Goal: Navigation & Orientation: Find specific page/section

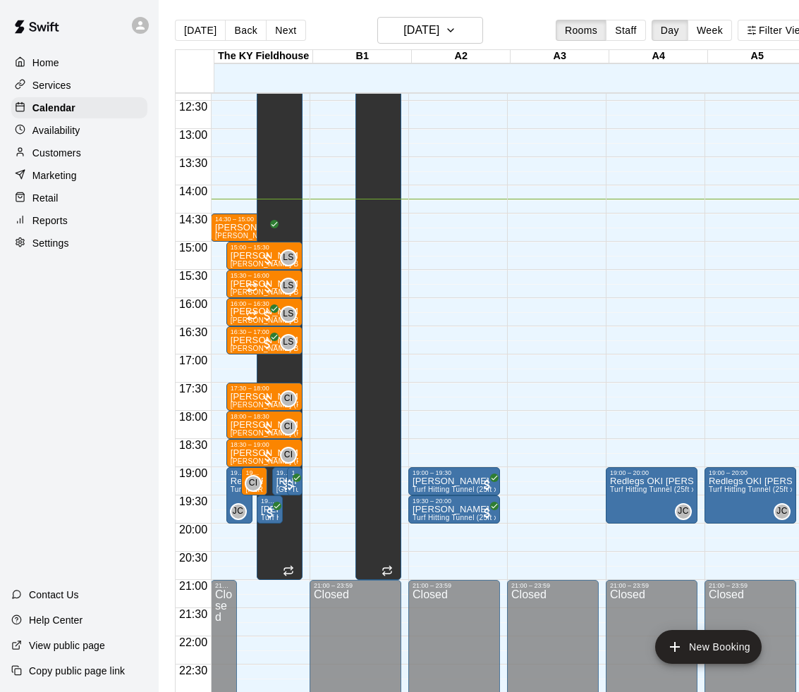
scroll to position [698, 0]
click at [233, 36] on button "Back" at bounding box center [246, 30] width 42 height 21
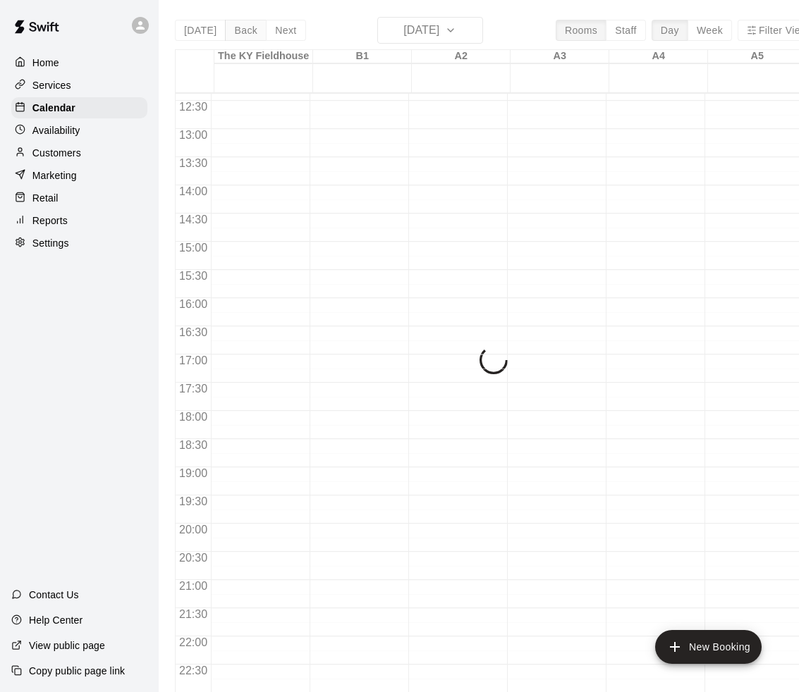
click at [233, 36] on div "Today Back Next Tuesday Oct 14 Rooms Staff Day Week Filter View The KY Fieldhou…" at bounding box center [495, 363] width 641 height 692
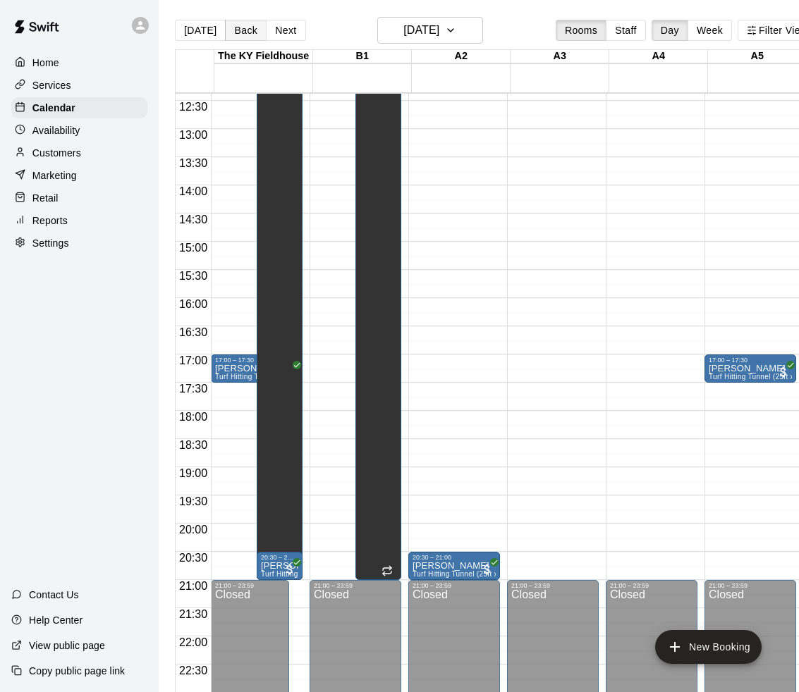
click at [233, 36] on button "Back" at bounding box center [246, 30] width 42 height 21
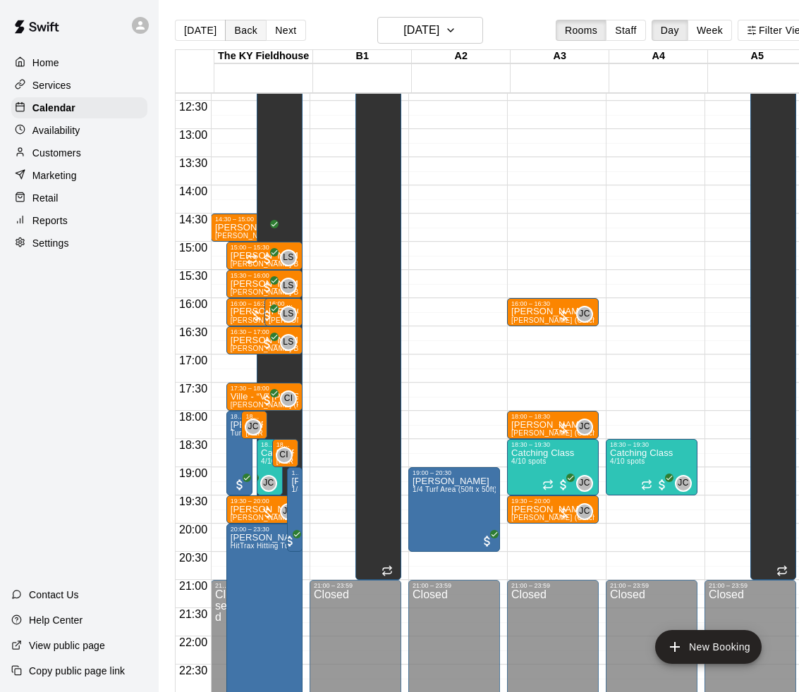
click at [233, 36] on button "Back" at bounding box center [246, 30] width 42 height 21
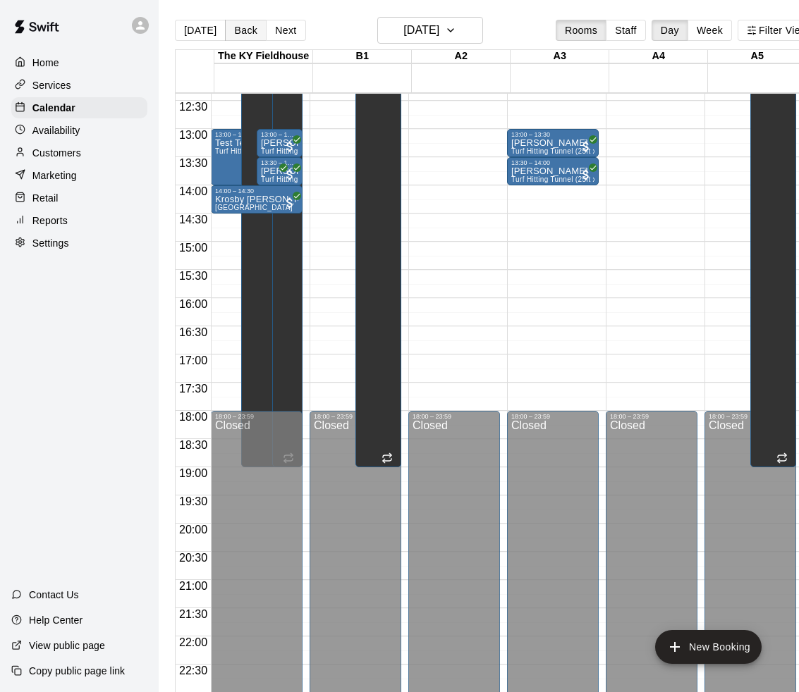
click at [234, 35] on button "Back" at bounding box center [246, 30] width 42 height 21
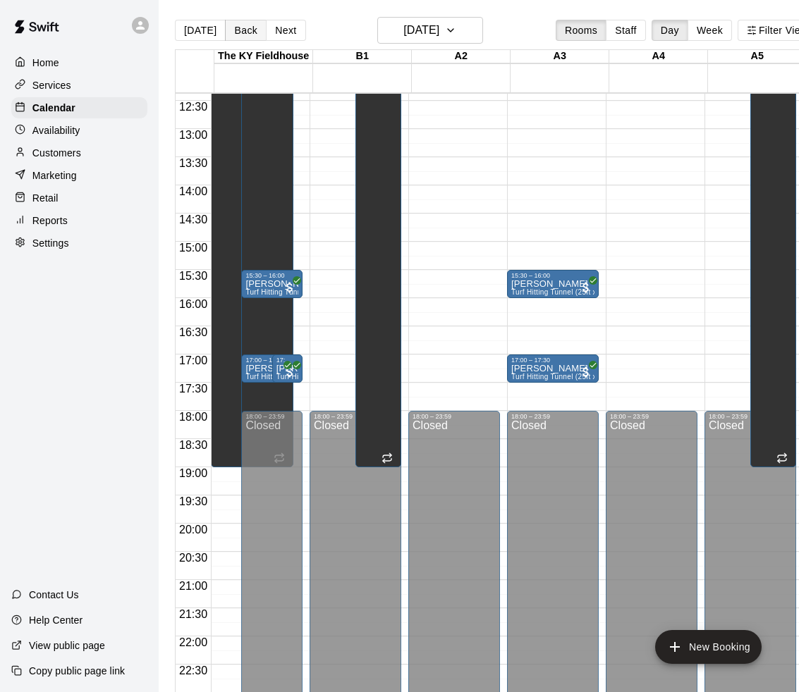
click at [234, 35] on button "Back" at bounding box center [246, 30] width 42 height 21
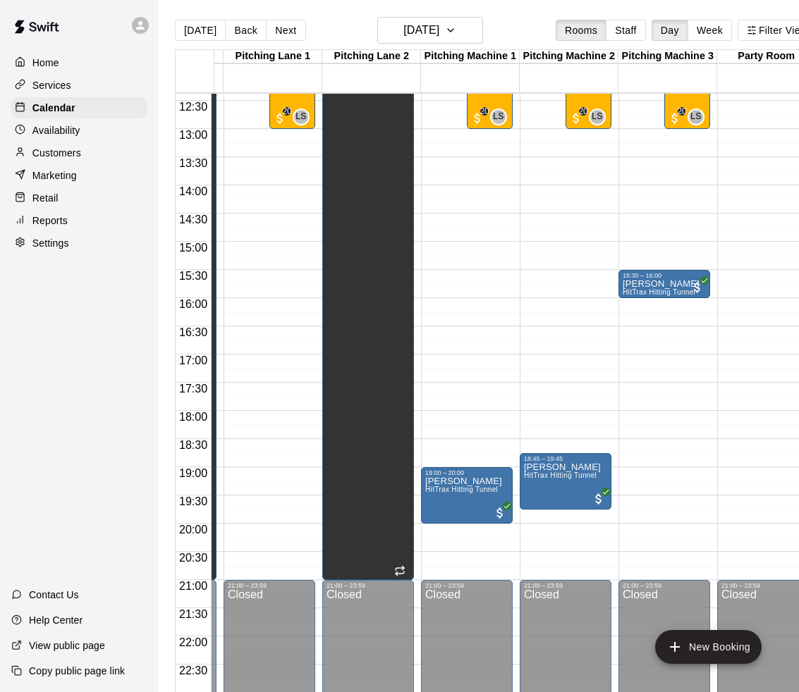
scroll to position [0, 1076]
click at [309, 28] on div "Today Back Next Friday Oct 10 Rooms Staff Day Week Filter View" at bounding box center [495, 33] width 641 height 32
click at [285, 28] on button "Next" at bounding box center [285, 30] width 39 height 21
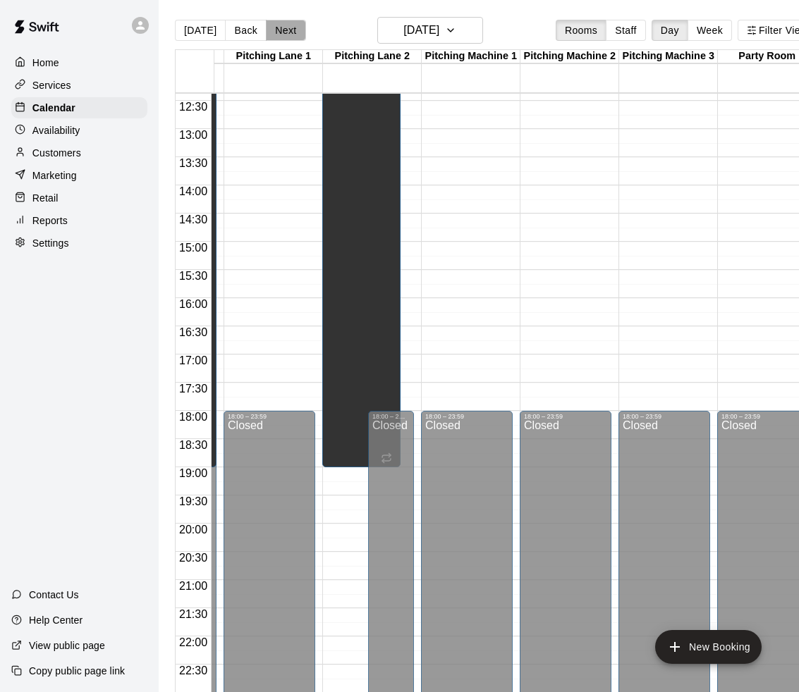
click at [285, 28] on button "Next" at bounding box center [285, 30] width 39 height 21
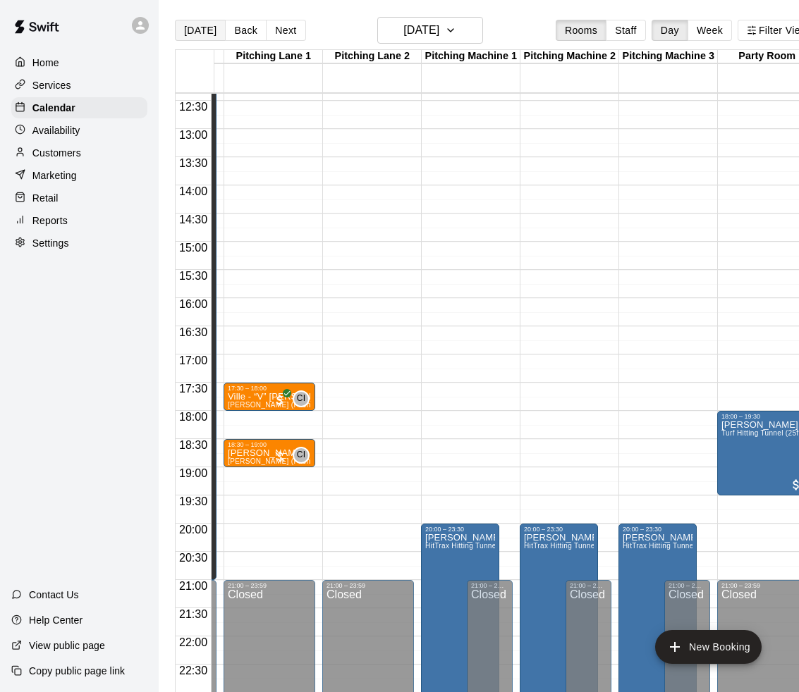
click at [201, 26] on button "[DATE]" at bounding box center [200, 30] width 51 height 21
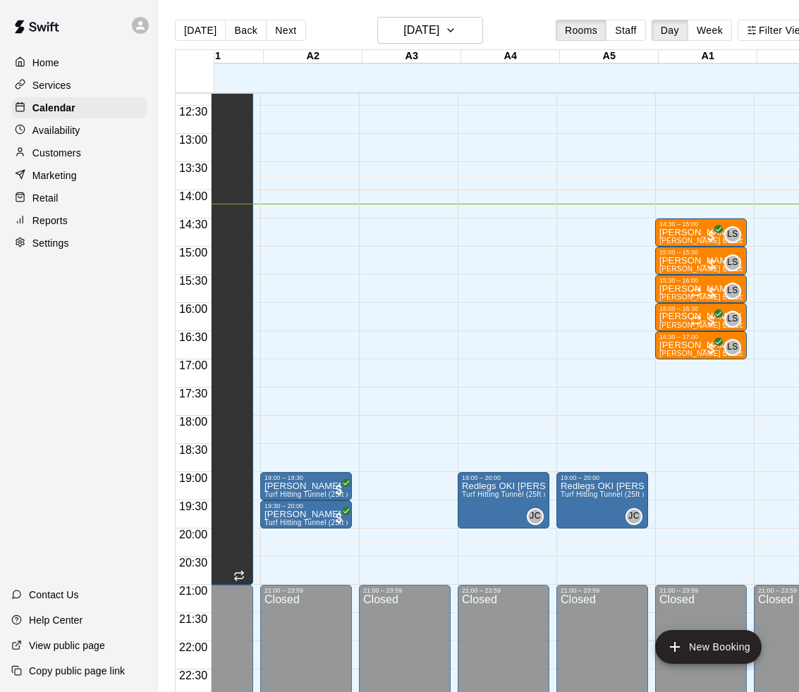
scroll to position [0, 0]
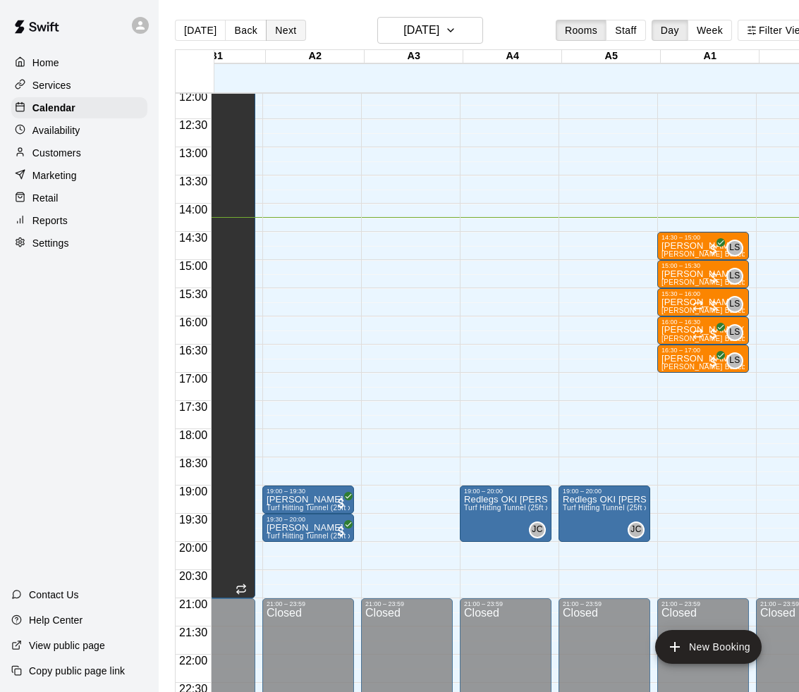
click at [273, 25] on button "Next" at bounding box center [285, 30] width 39 height 21
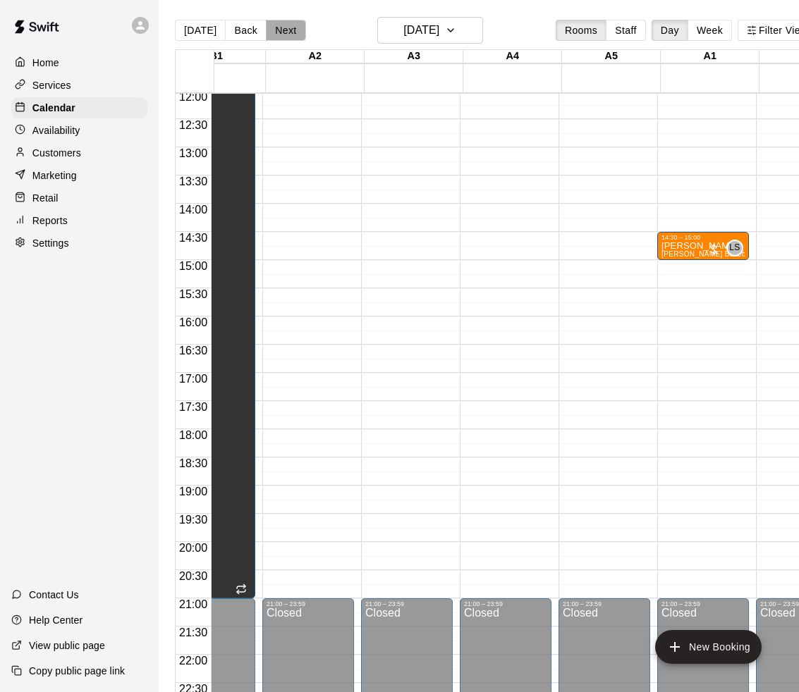
click at [290, 27] on button "Next" at bounding box center [285, 30] width 39 height 21
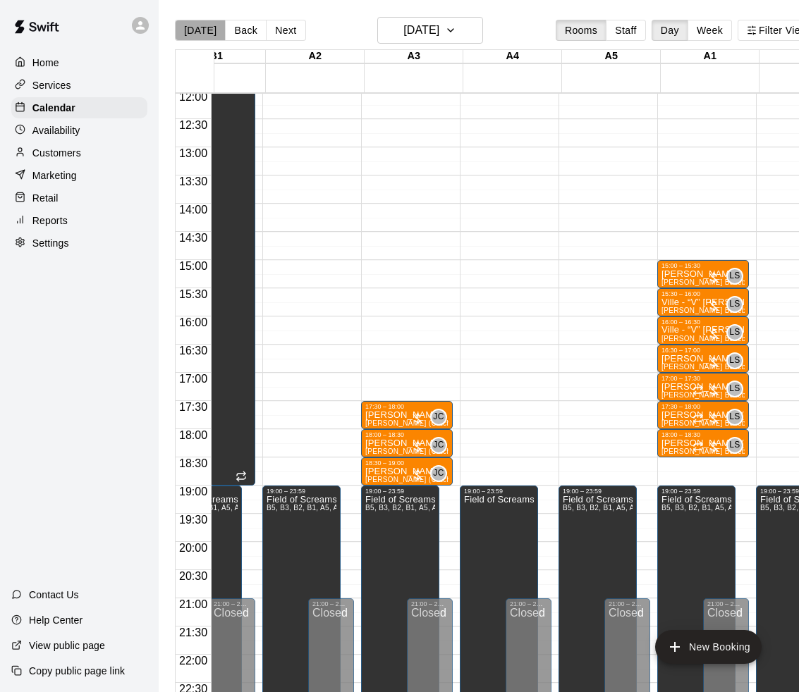
click at [207, 28] on button "[DATE]" at bounding box center [200, 30] width 51 height 21
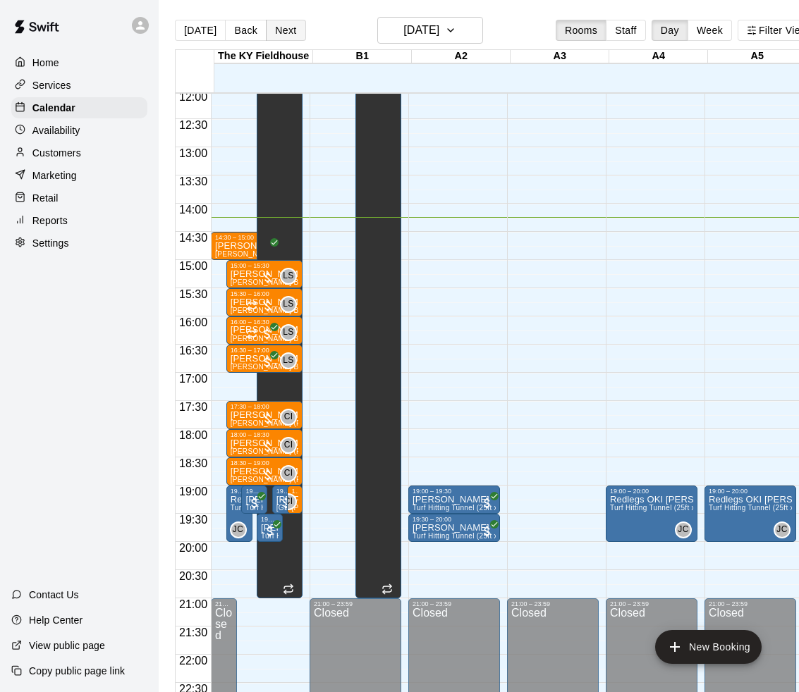
click at [278, 24] on button "Next" at bounding box center [285, 30] width 39 height 21
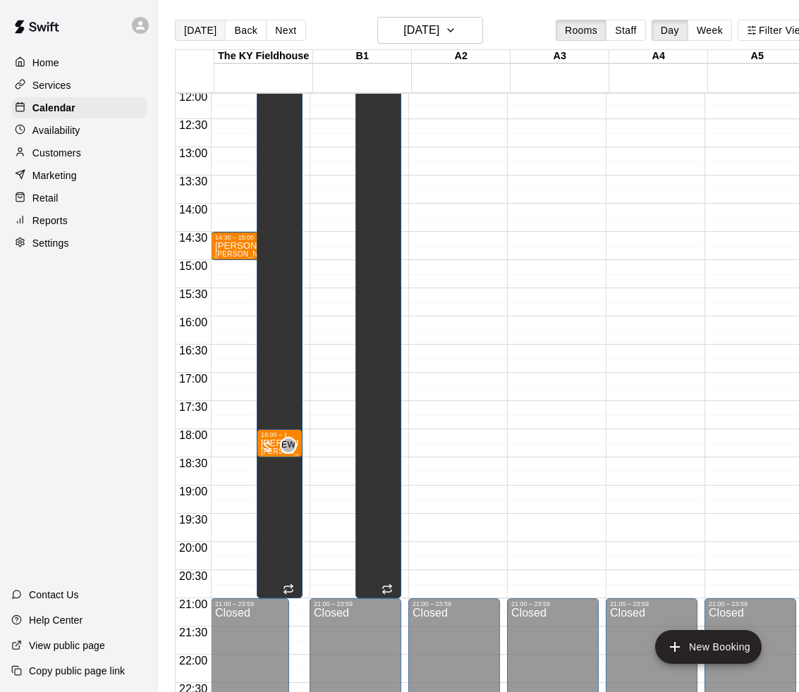
click at [197, 30] on button "[DATE]" at bounding box center [200, 30] width 51 height 21
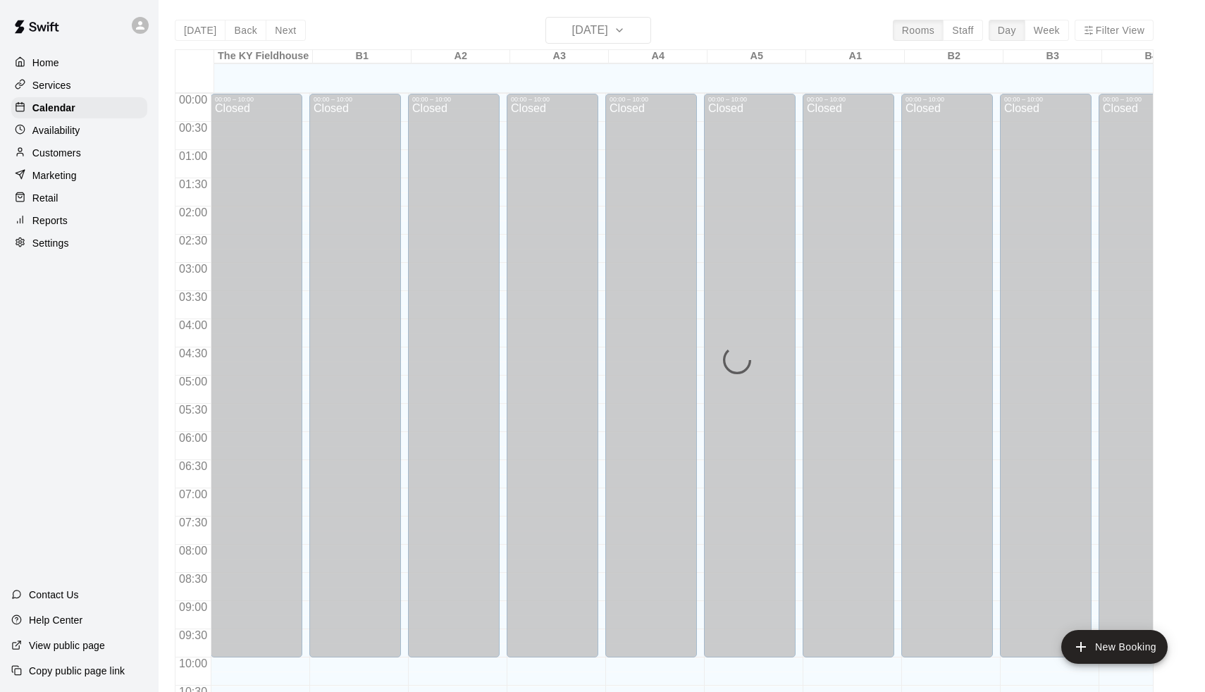
scroll to position [697, 0]
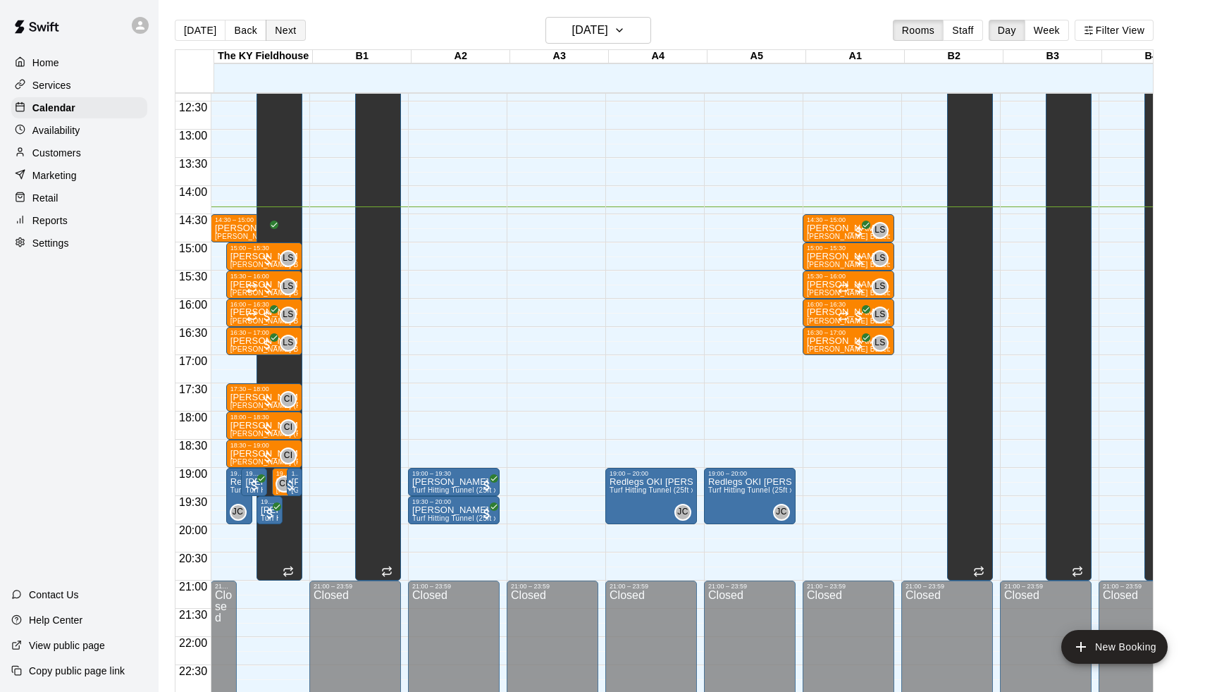
click at [286, 30] on button "Next" at bounding box center [285, 30] width 39 height 21
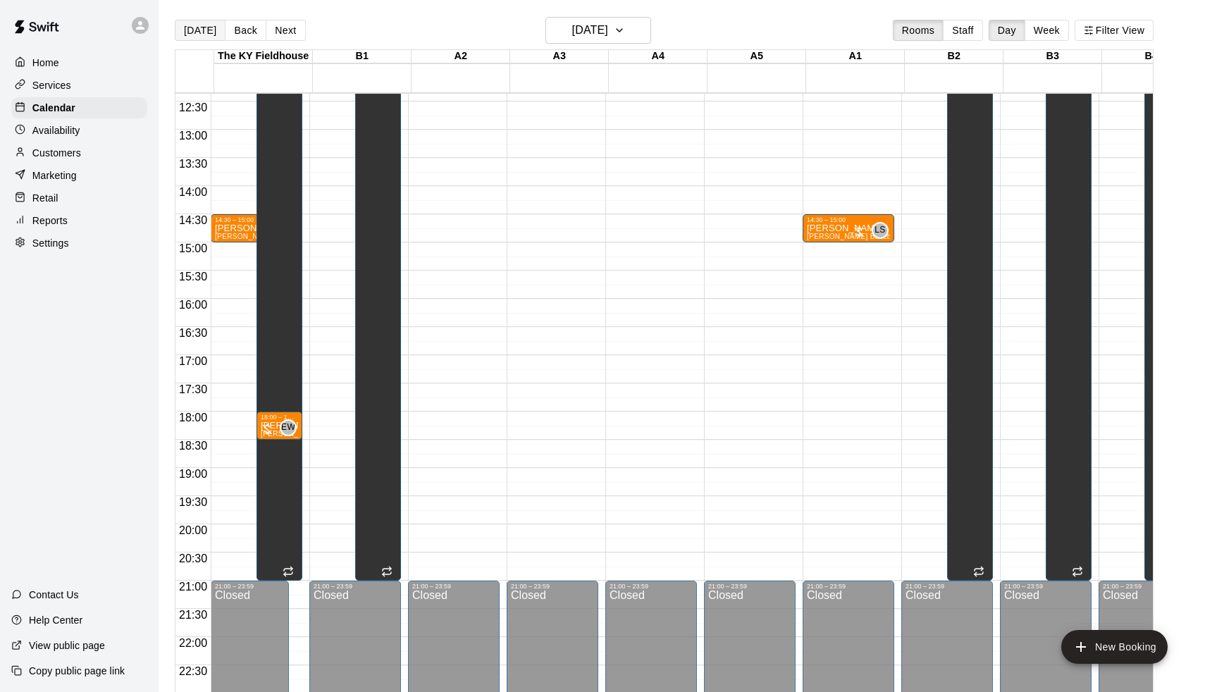
click at [203, 30] on button "[DATE]" at bounding box center [200, 30] width 51 height 21
